Goal: Task Accomplishment & Management: Manage account settings

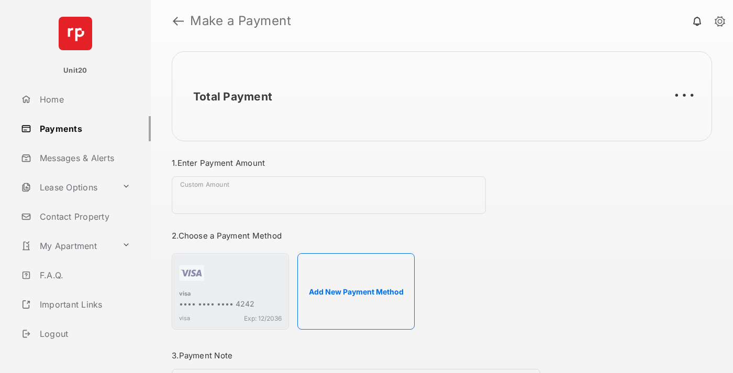
click at [82, 128] on link "Payments" at bounding box center [84, 128] width 134 height 25
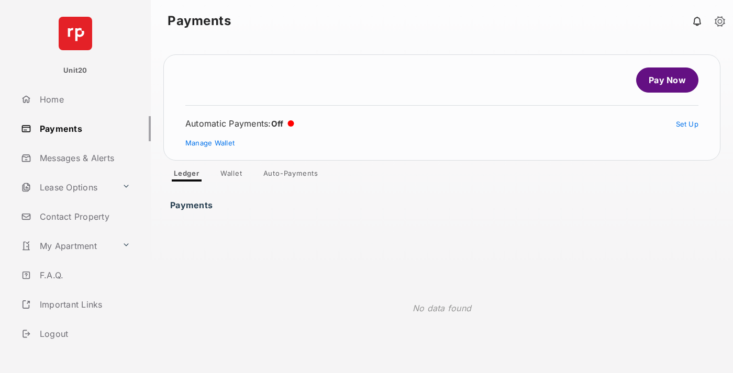
click at [291, 175] on link "Auto-Payments" at bounding box center [291, 175] width 72 height 13
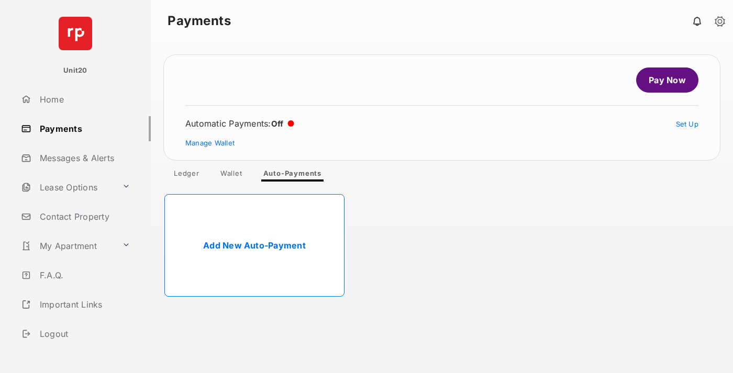
click at [254, 245] on link "Add New Auto-Payment" at bounding box center [254, 245] width 180 height 103
